Goal: Task Accomplishment & Management: Use online tool/utility

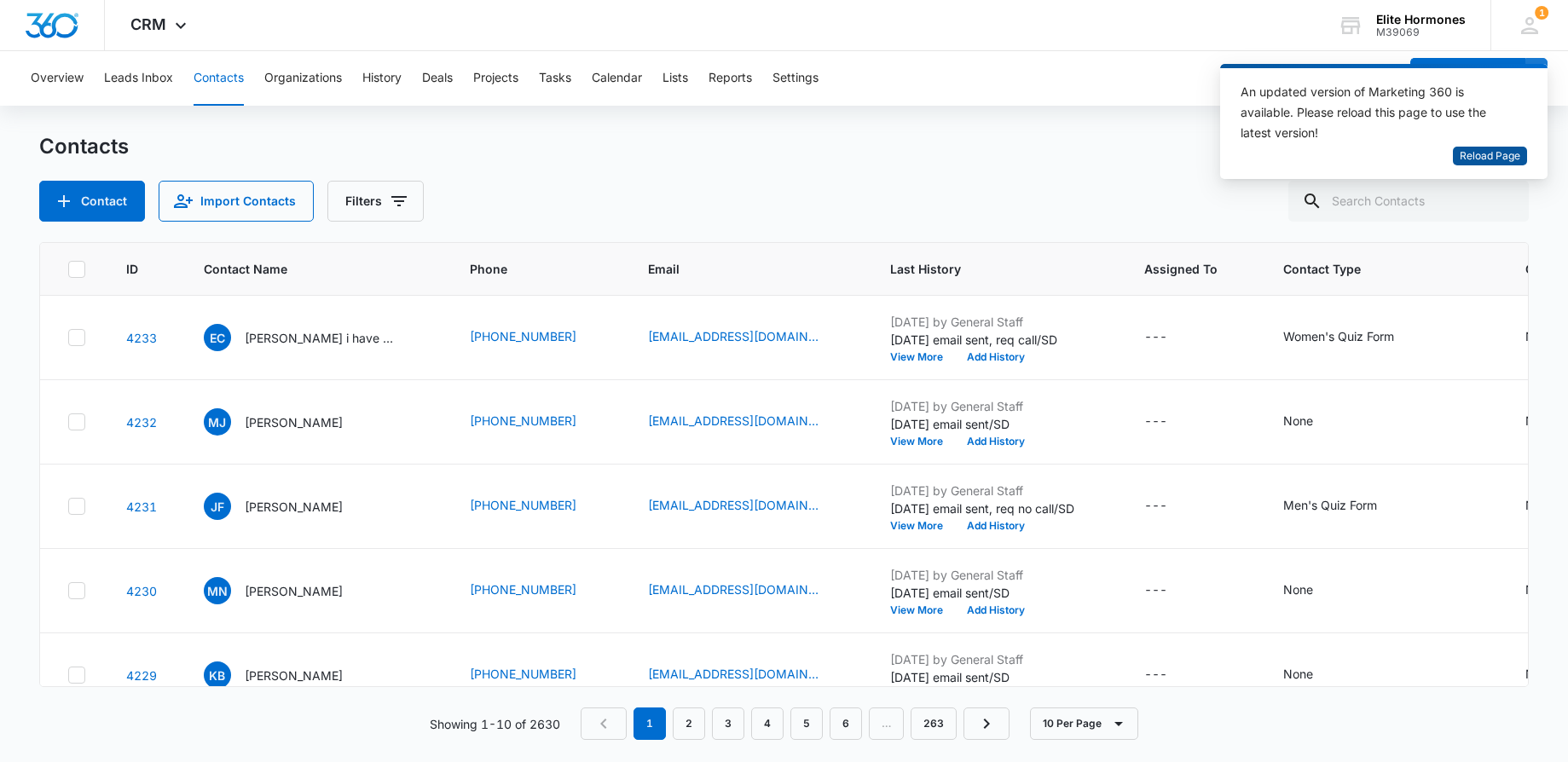
click at [1492, 153] on span "Reload Page" at bounding box center [1490, 157] width 60 height 16
